Goal: Use online tool/utility: Utilize a website feature to perform a specific function

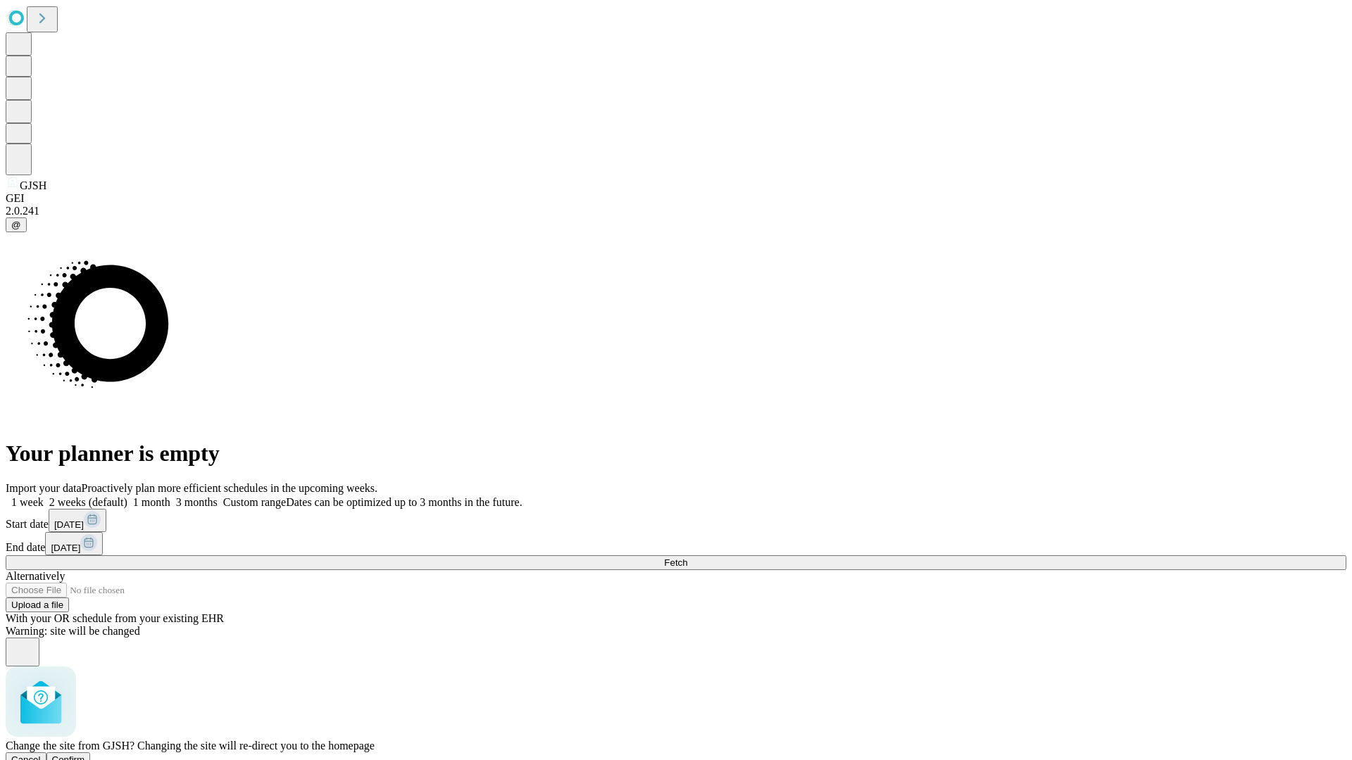
click at [85, 755] on span "Confirm" at bounding box center [68, 760] width 33 height 11
click at [44, 496] on label "1 week" at bounding box center [25, 502] width 38 height 12
click at [687, 558] on span "Fetch" at bounding box center [675, 563] width 23 height 11
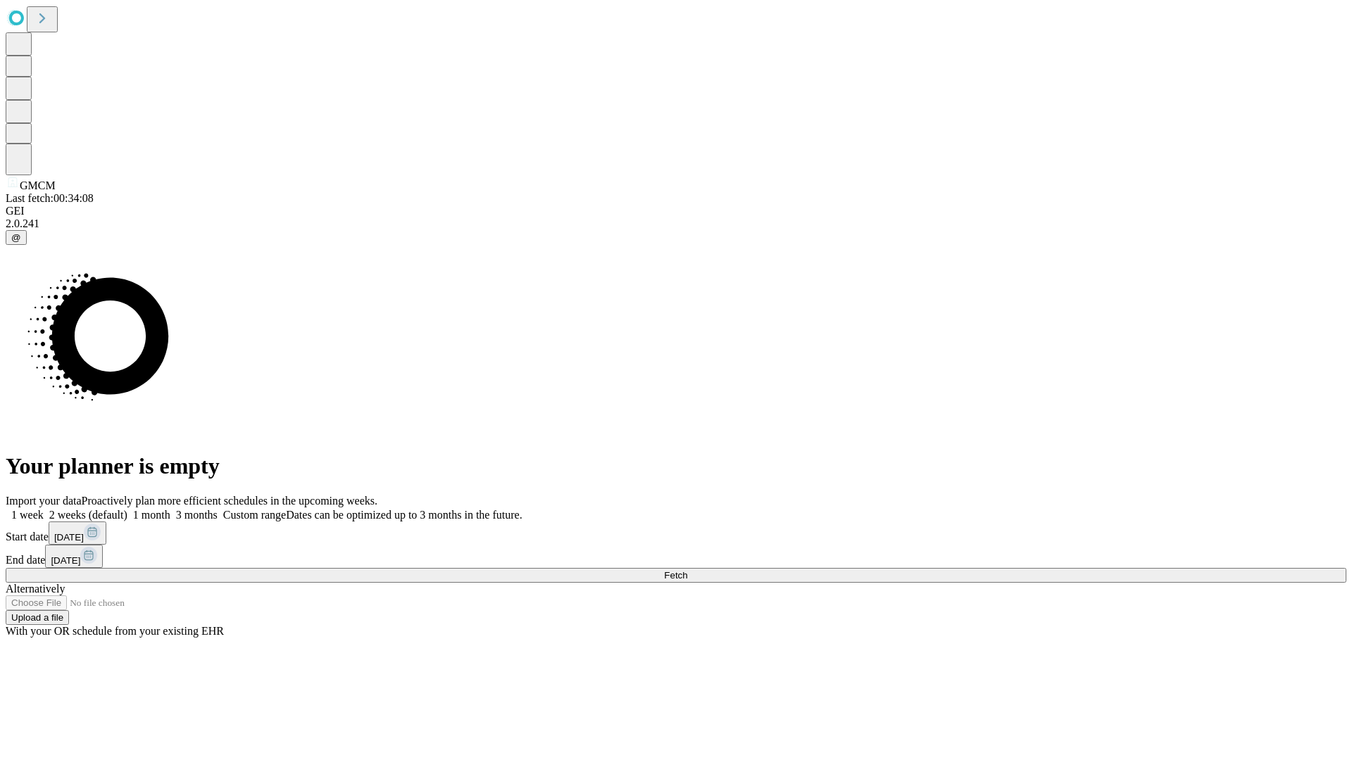
click at [44, 509] on label "1 week" at bounding box center [25, 515] width 38 height 12
click at [687, 570] on span "Fetch" at bounding box center [675, 575] width 23 height 11
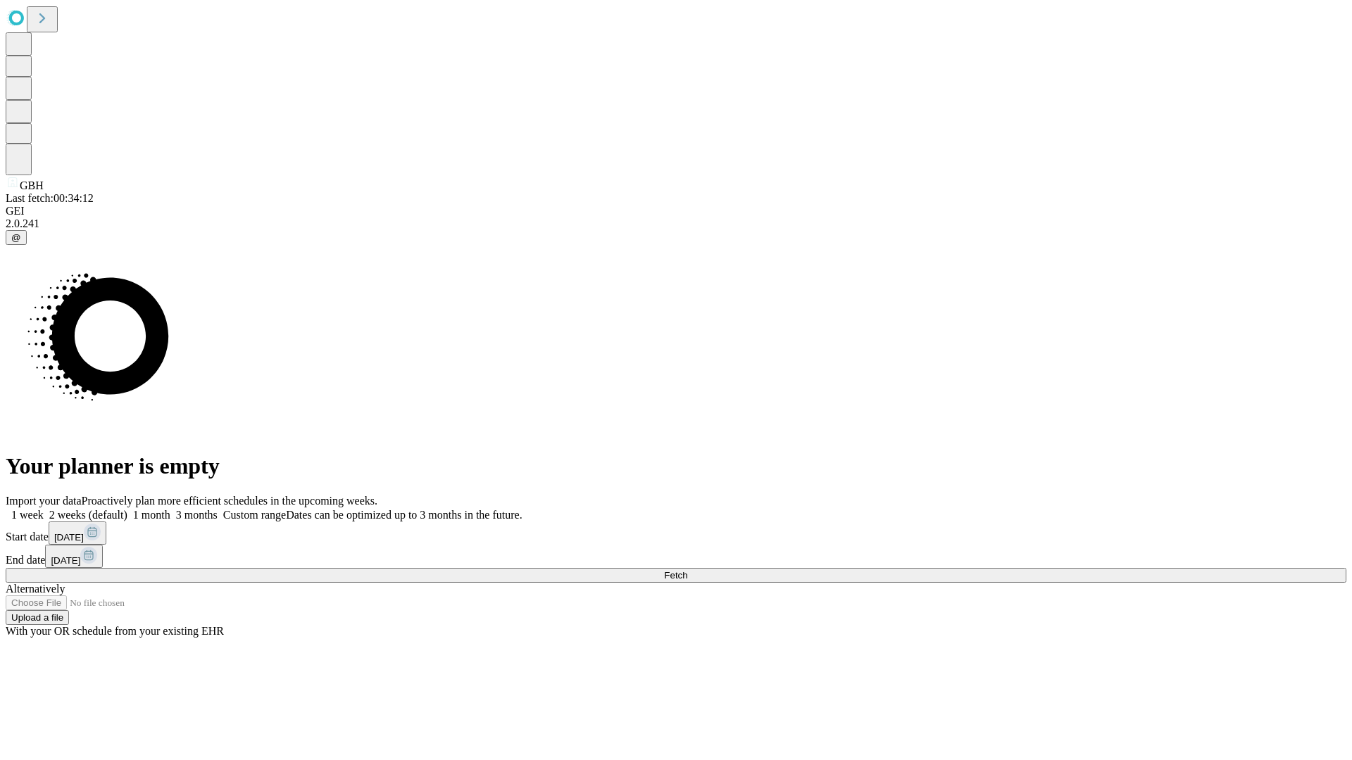
click at [44, 509] on label "1 week" at bounding box center [25, 515] width 38 height 12
click at [687, 570] on span "Fetch" at bounding box center [675, 575] width 23 height 11
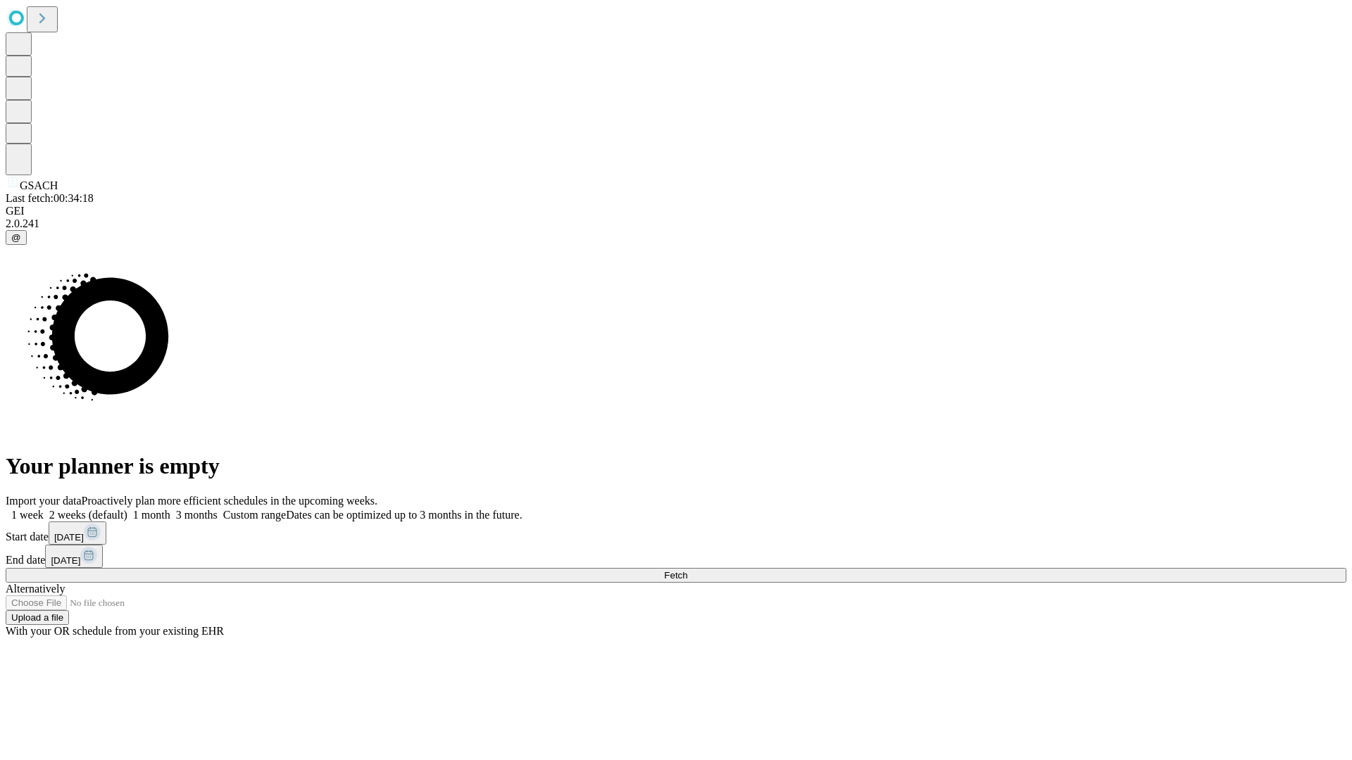
click at [44, 509] on label "1 week" at bounding box center [25, 515] width 38 height 12
click at [687, 570] on span "Fetch" at bounding box center [675, 575] width 23 height 11
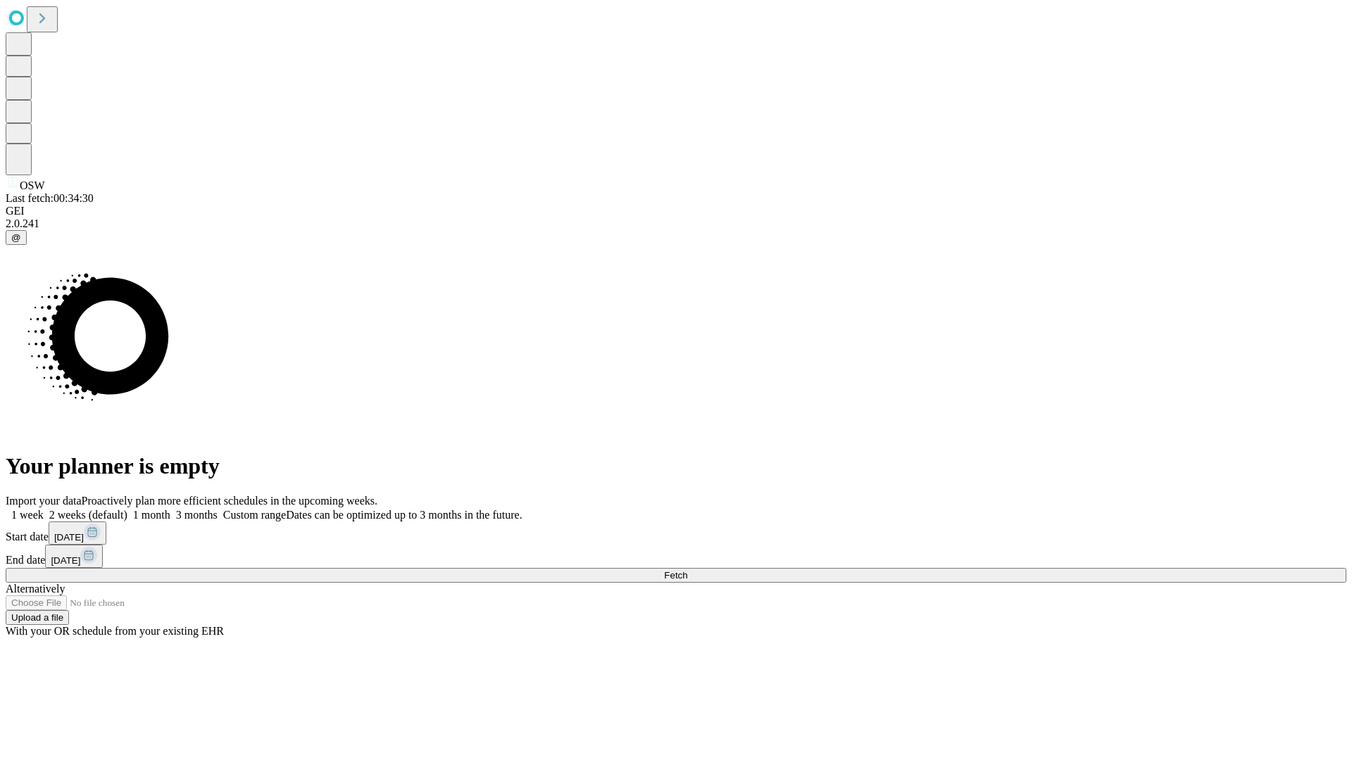
click at [44, 509] on label "1 week" at bounding box center [25, 515] width 38 height 12
click at [687, 570] on span "Fetch" at bounding box center [675, 575] width 23 height 11
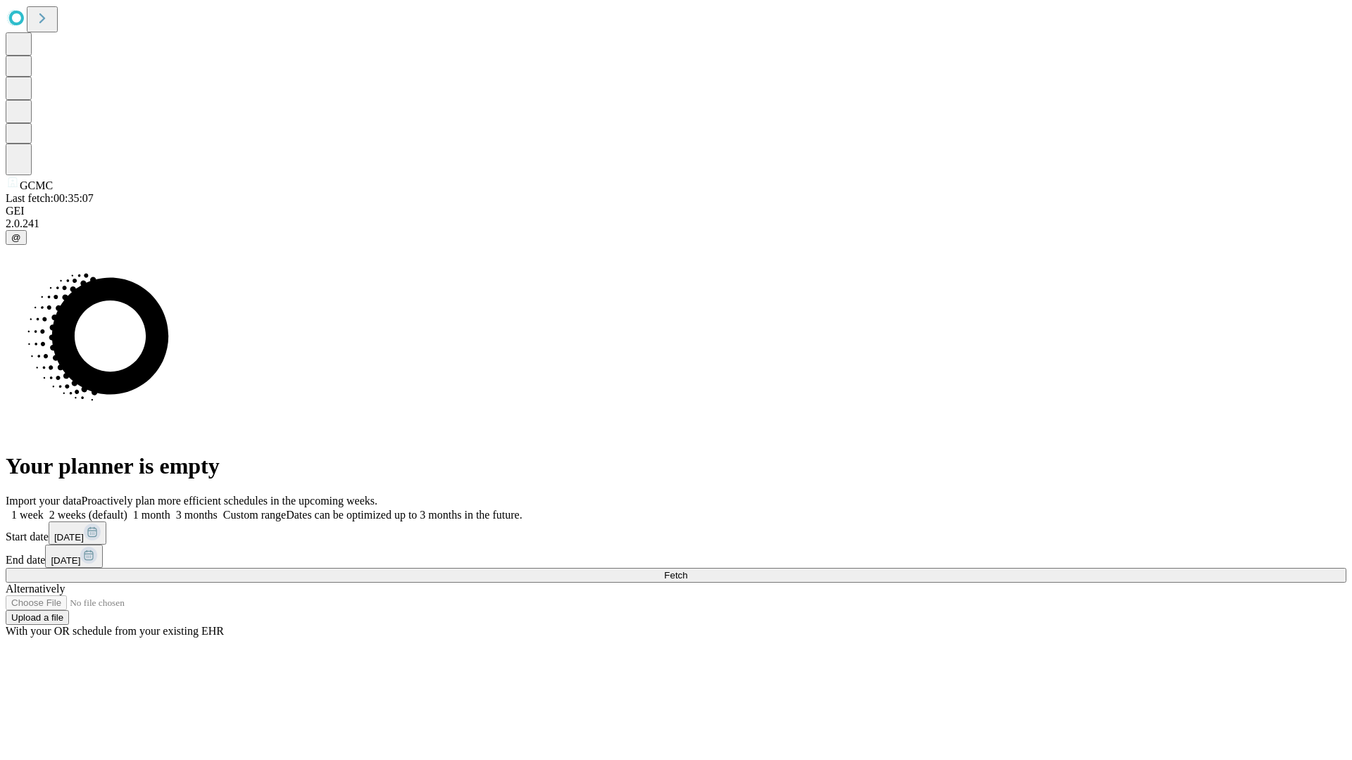
click at [44, 509] on label "1 week" at bounding box center [25, 515] width 38 height 12
click at [687, 570] on span "Fetch" at bounding box center [675, 575] width 23 height 11
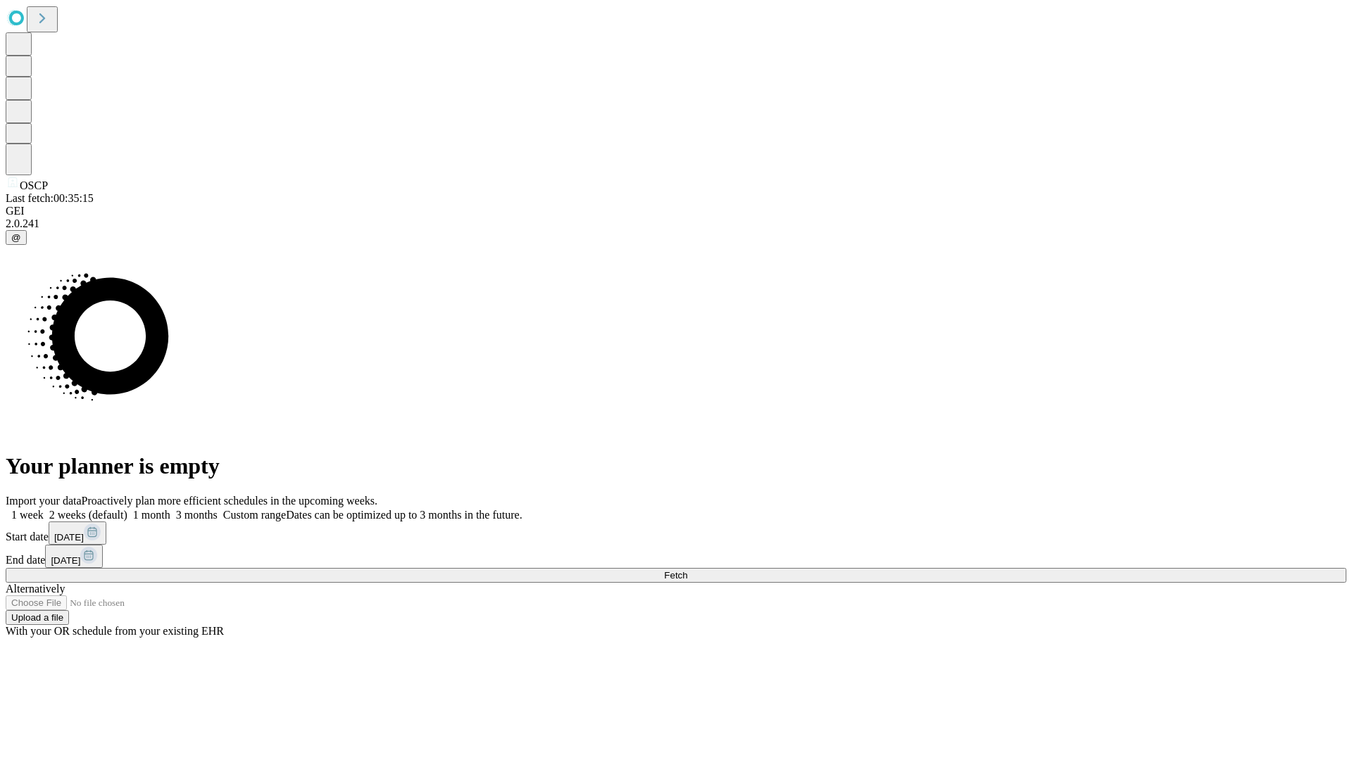
click at [687, 570] on span "Fetch" at bounding box center [675, 575] width 23 height 11
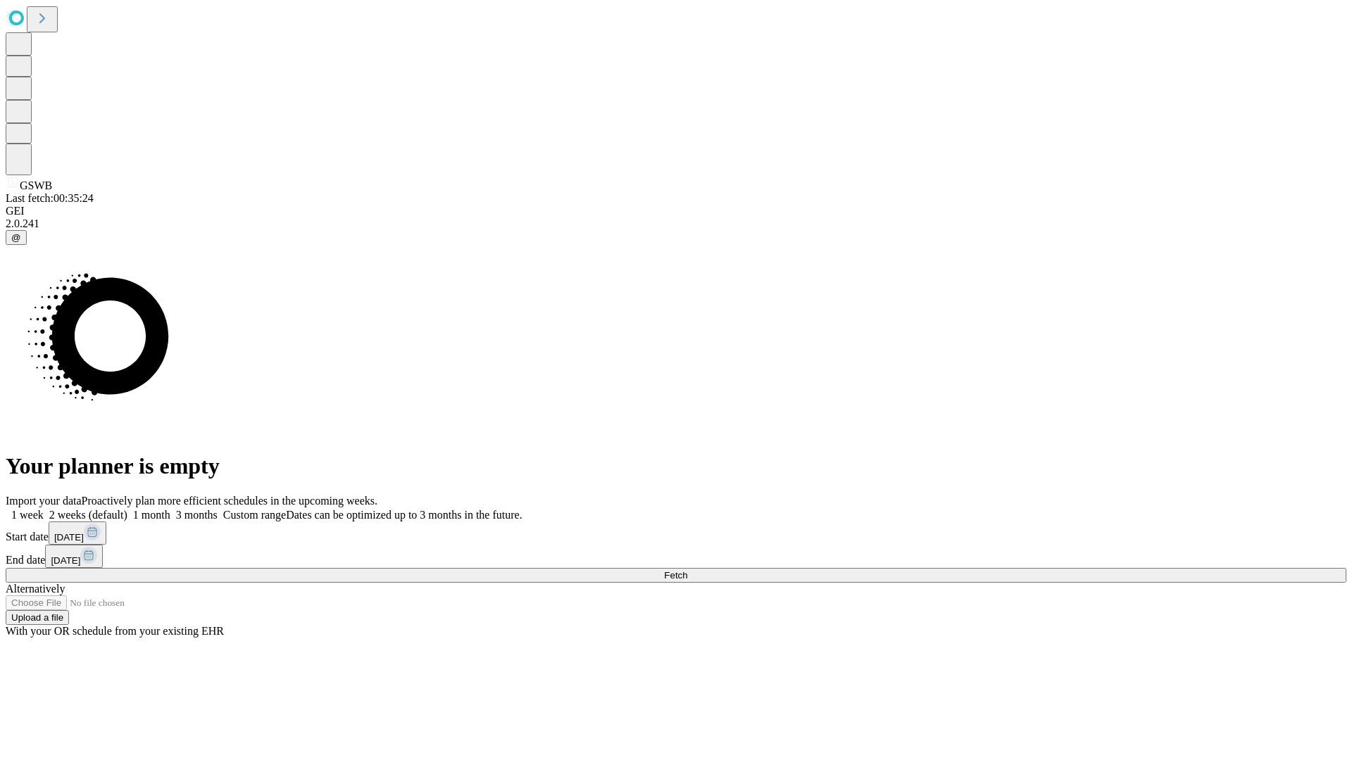
click at [44, 509] on label "1 week" at bounding box center [25, 515] width 38 height 12
click at [687, 570] on span "Fetch" at bounding box center [675, 575] width 23 height 11
